Goal: Find specific page/section: Find specific page/section

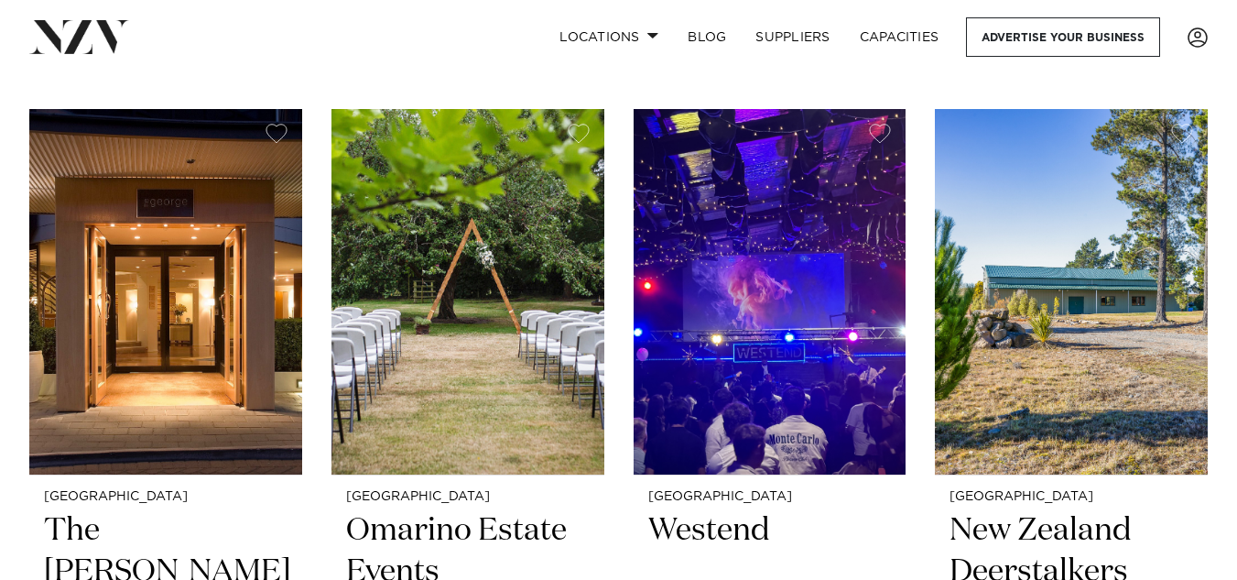
scroll to position [5128, 0]
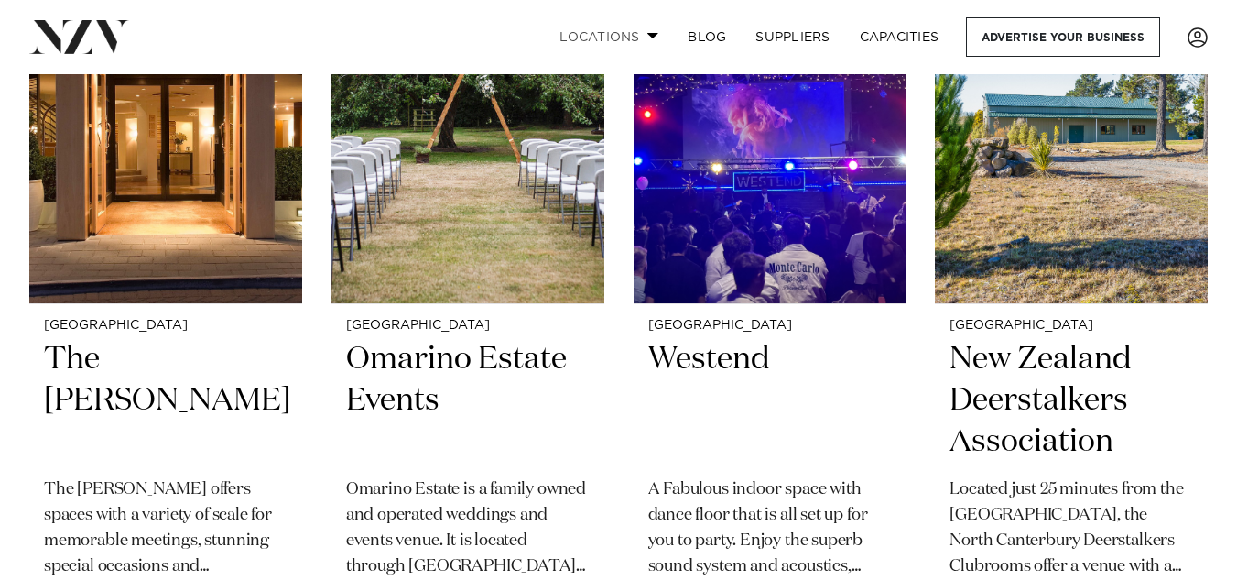
click at [646, 32] on link "Locations" at bounding box center [609, 36] width 128 height 39
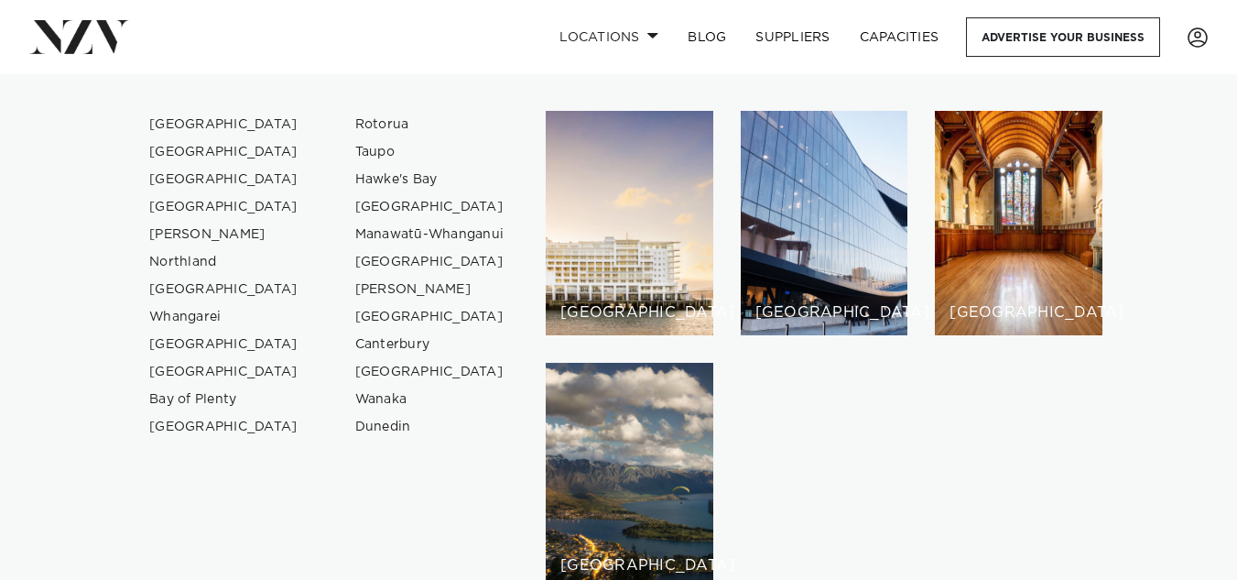
click at [498, 16] on nav "Locations Auckland Wellington Christchurch Queenstown Hamilton Northland Bay of…" at bounding box center [618, 37] width 1237 height 74
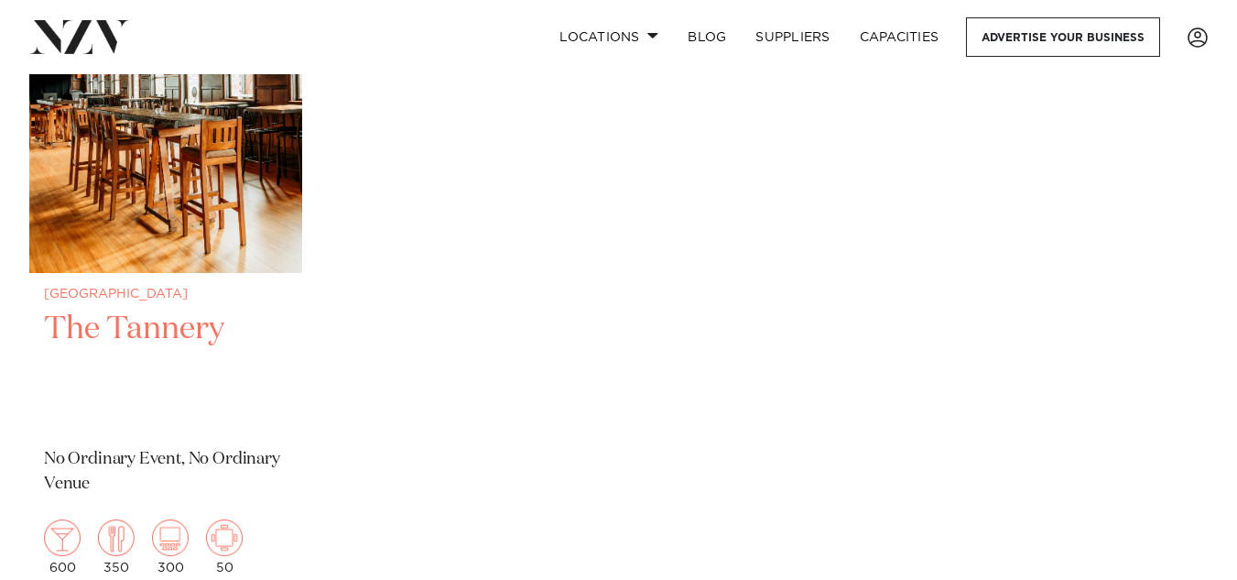
scroll to position [5952, 0]
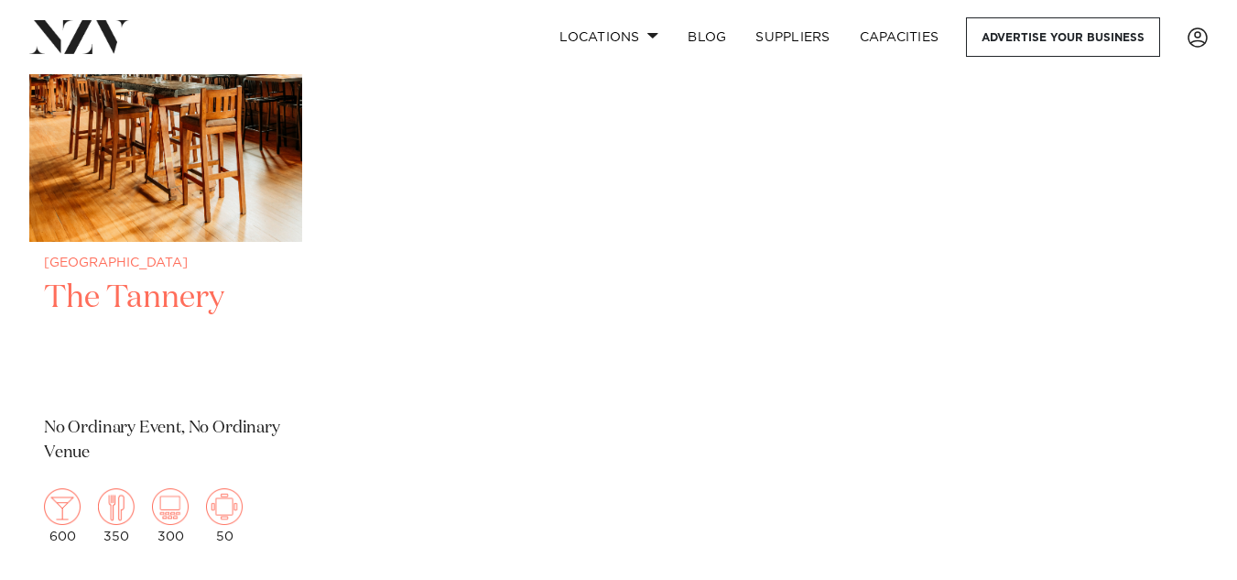
click at [132, 297] on h2 "The Tannery" at bounding box center [166, 339] width 244 height 124
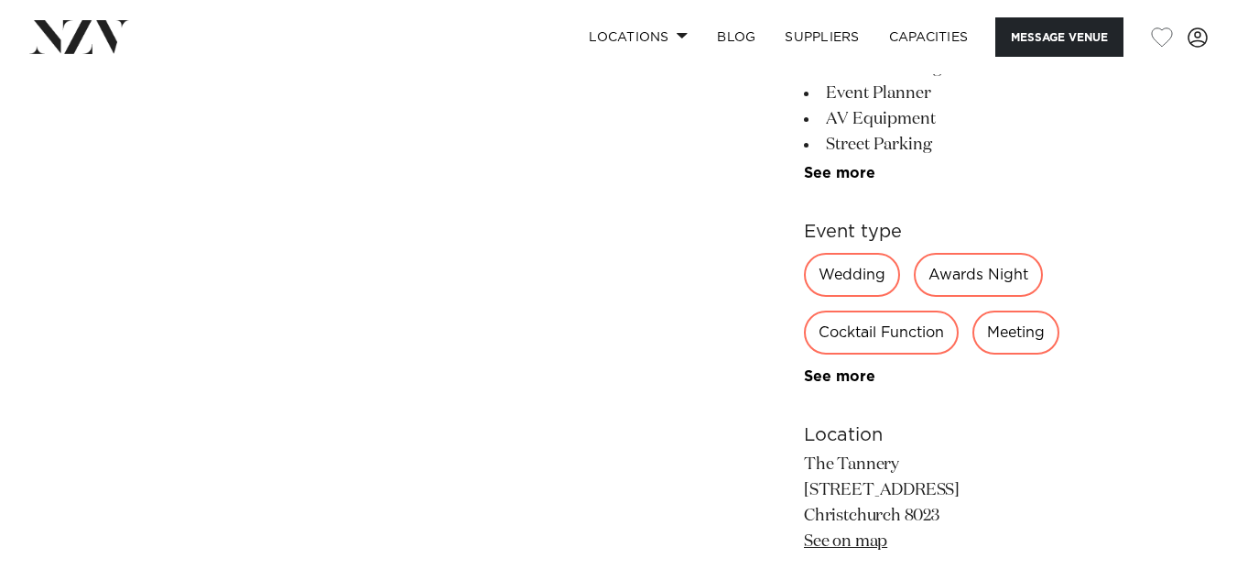
scroll to position [1007, 0]
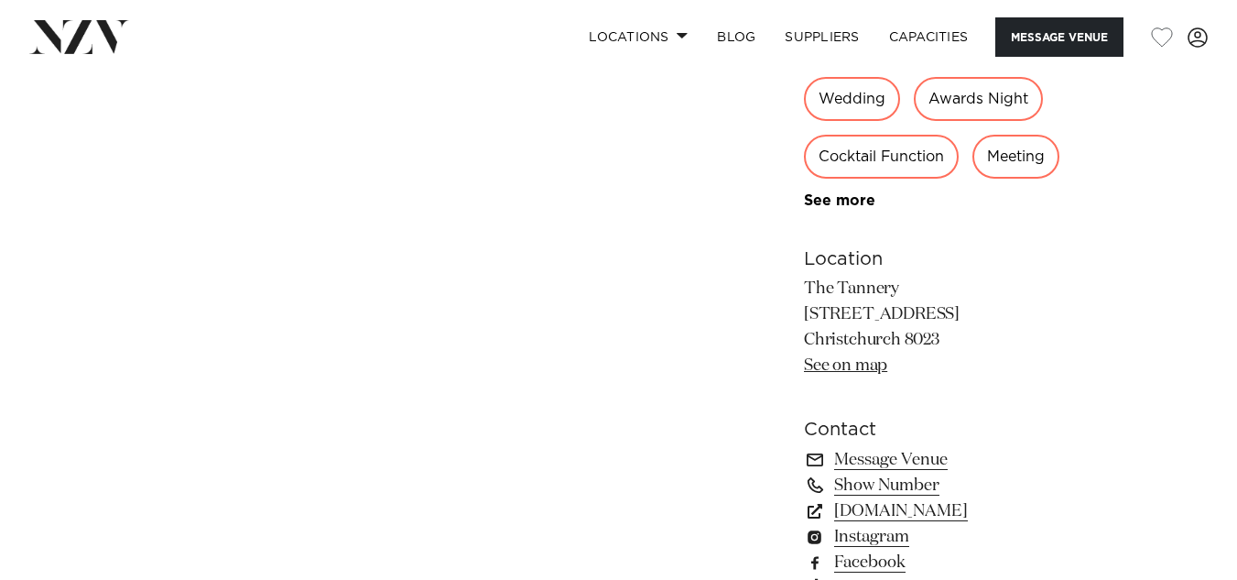
click at [840, 362] on link "See on map" at bounding box center [845, 365] width 83 height 16
click at [883, 505] on link "[DOMAIN_NAME]" at bounding box center [953, 511] width 299 height 26
